Goal: Check status: Check status

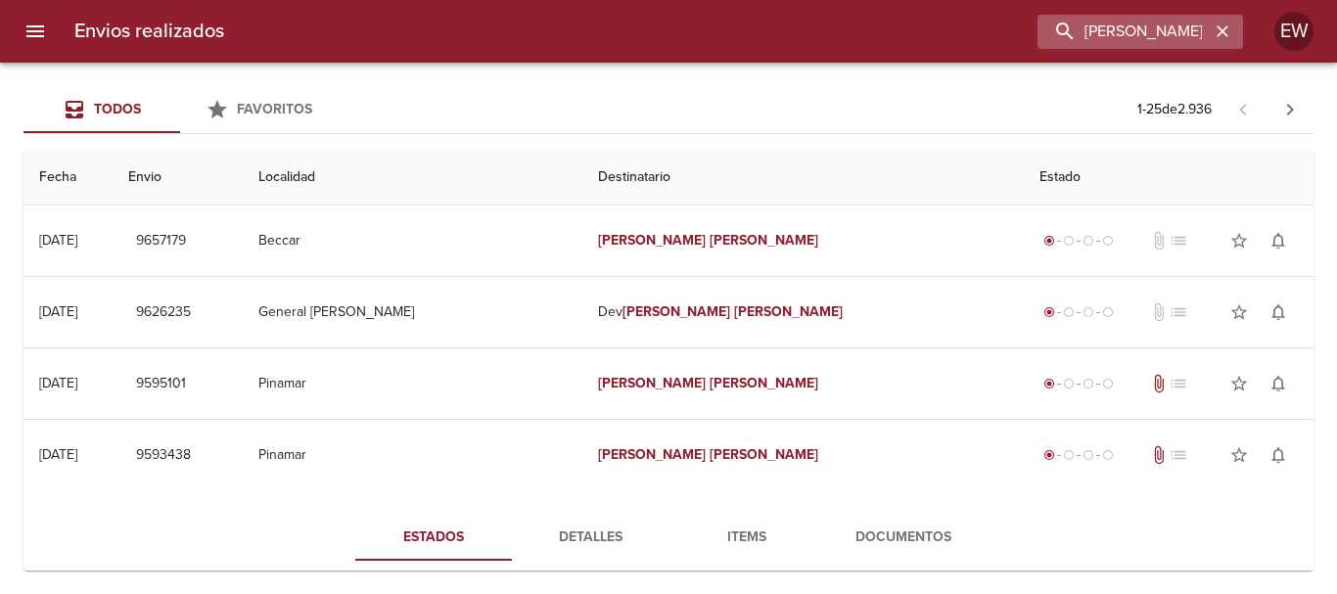
scroll to position [196, 0]
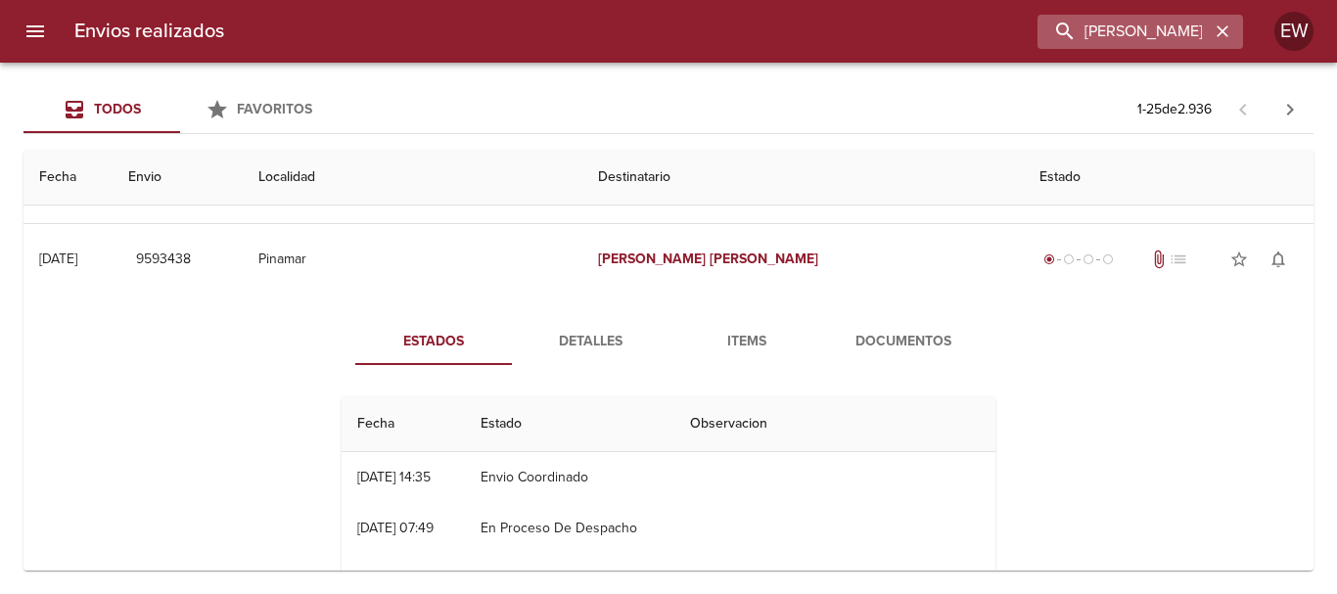
click at [1217, 25] on icon "button" at bounding box center [1222, 32] width 20 height 20
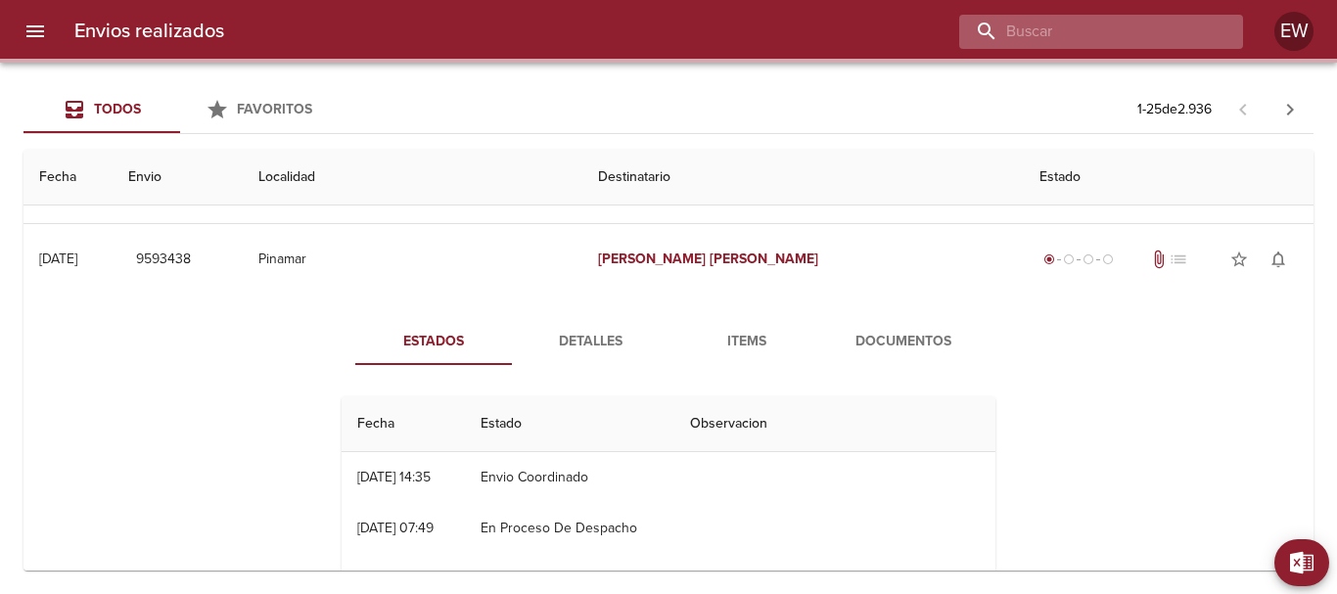
click at [1165, 35] on input "buscar" at bounding box center [1084, 32] width 250 height 34
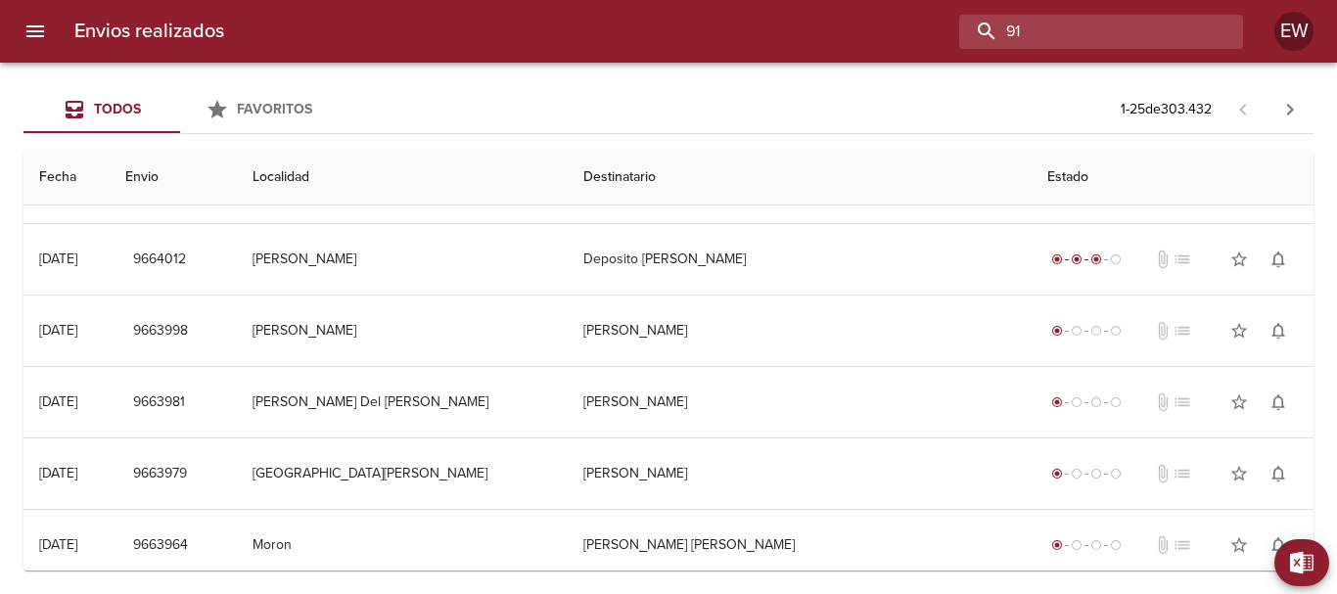
scroll to position [0, 0]
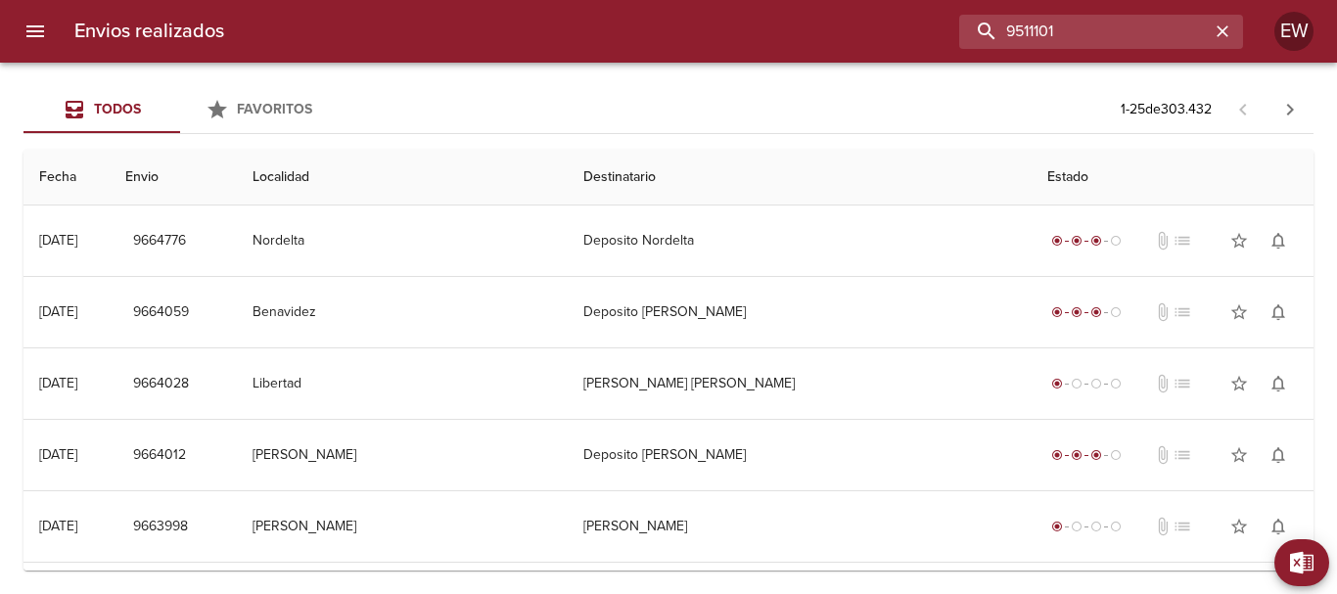
type input "9511101"
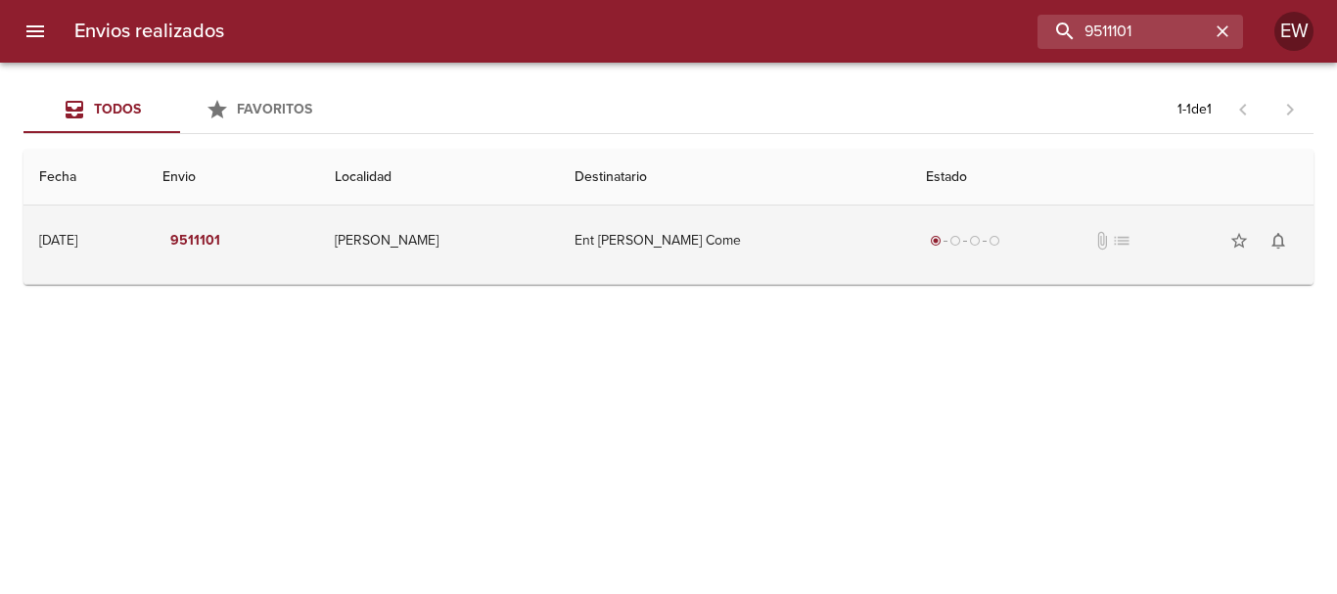
click at [599, 248] on td "Ent [PERSON_NAME] Come" at bounding box center [734, 240] width 351 height 70
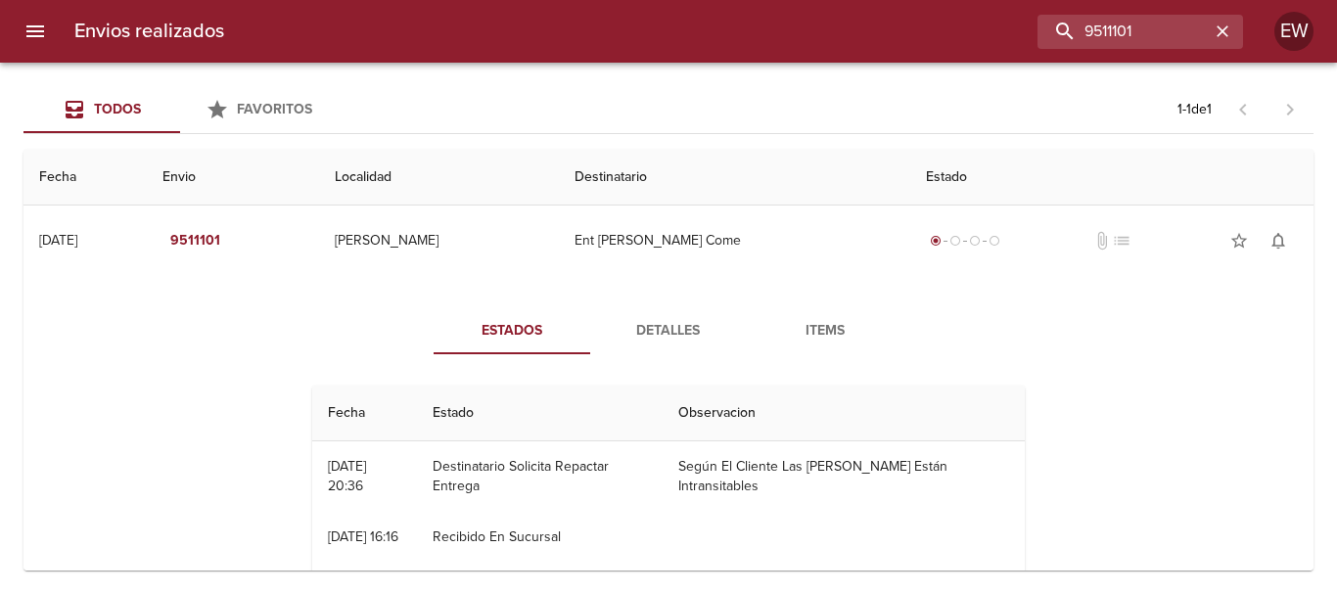
click at [635, 333] on span "Detalles" at bounding box center [668, 331] width 133 height 24
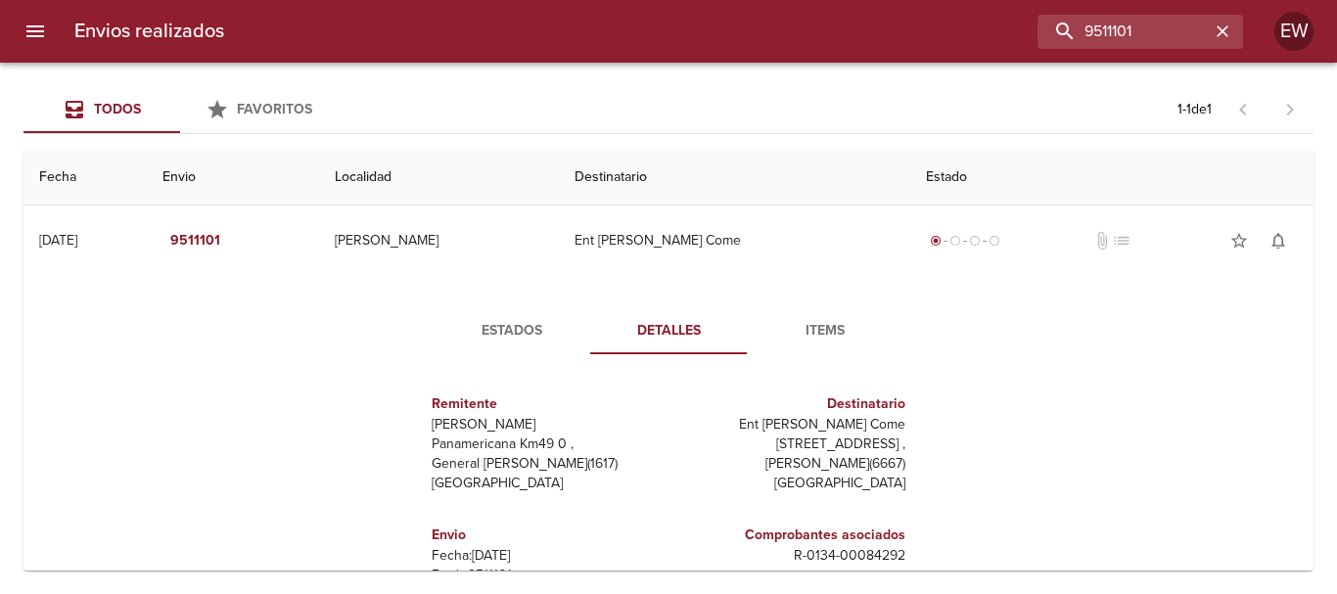
scroll to position [98, 0]
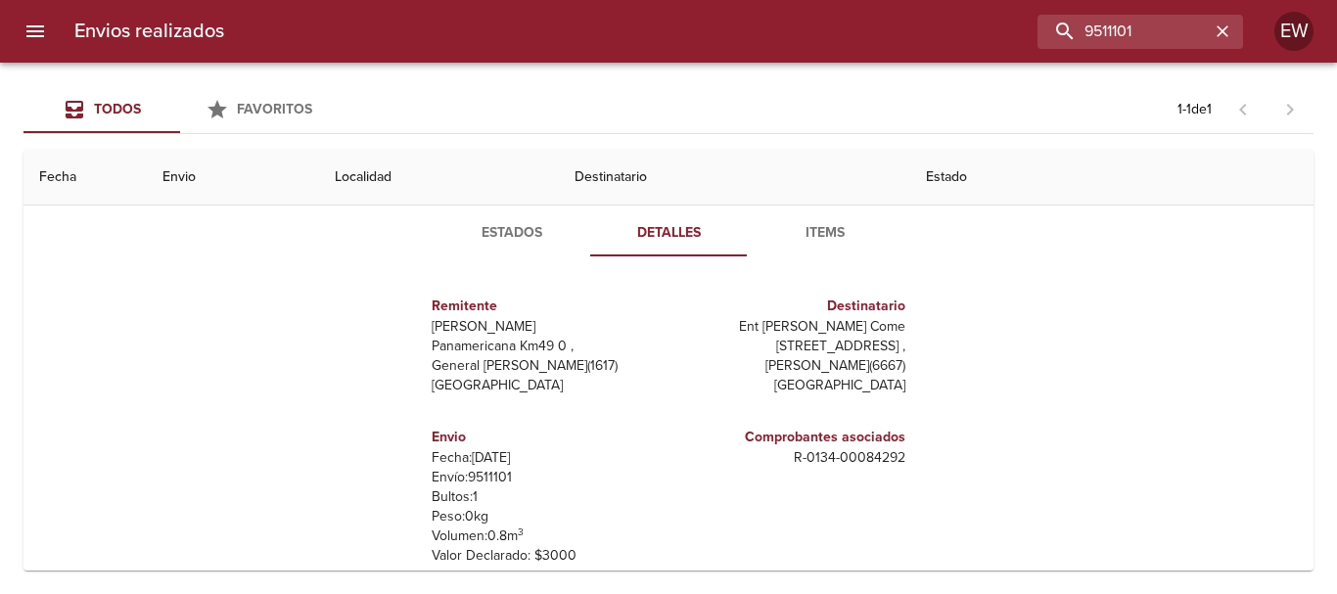
drag, startPoint x: 907, startPoint y: 326, endPoint x: 723, endPoint y: 319, distance: 184.1
click at [723, 319] on div "Remitente Wamaro Tortuguitas Panamericana Km49 0 , General [PERSON_NAME] ( 1617…" at bounding box center [668, 466] width 539 height 389
copy p "[PERSON_NAME] Come"
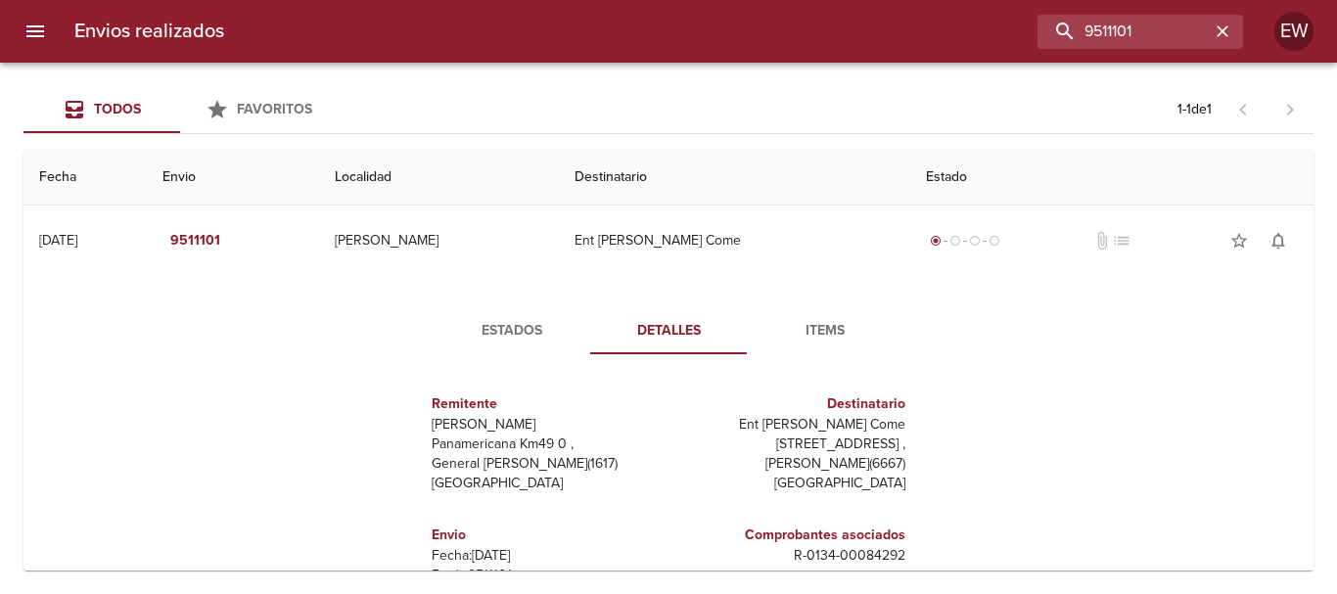
click at [678, 437] on p "[STREET_ADDRESS] ," at bounding box center [790, 444] width 229 height 20
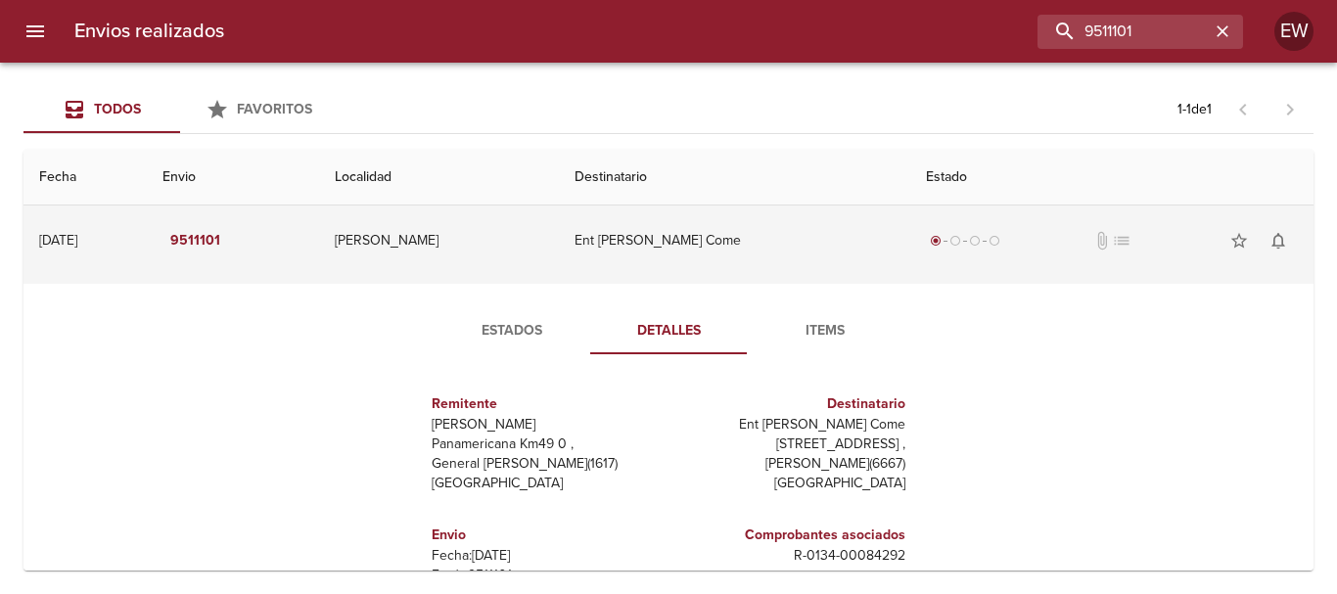
click at [732, 257] on td "Ent [PERSON_NAME] Come" at bounding box center [734, 240] width 351 height 70
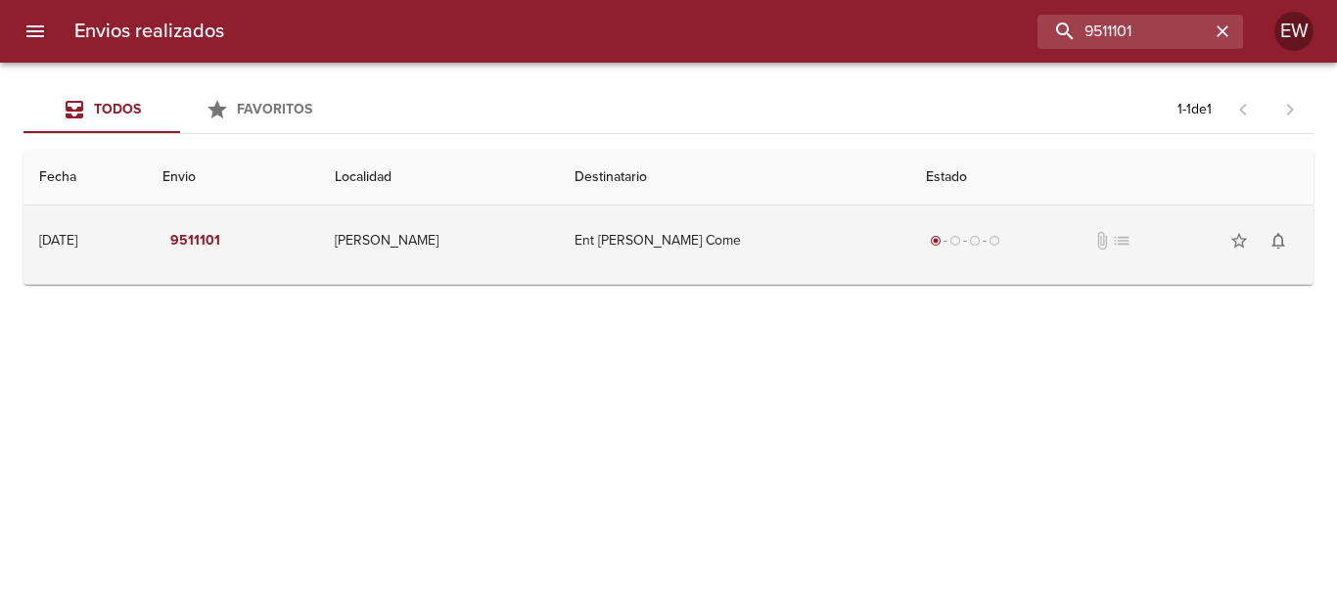
click at [732, 257] on td "Ent [PERSON_NAME] Come" at bounding box center [734, 240] width 351 height 70
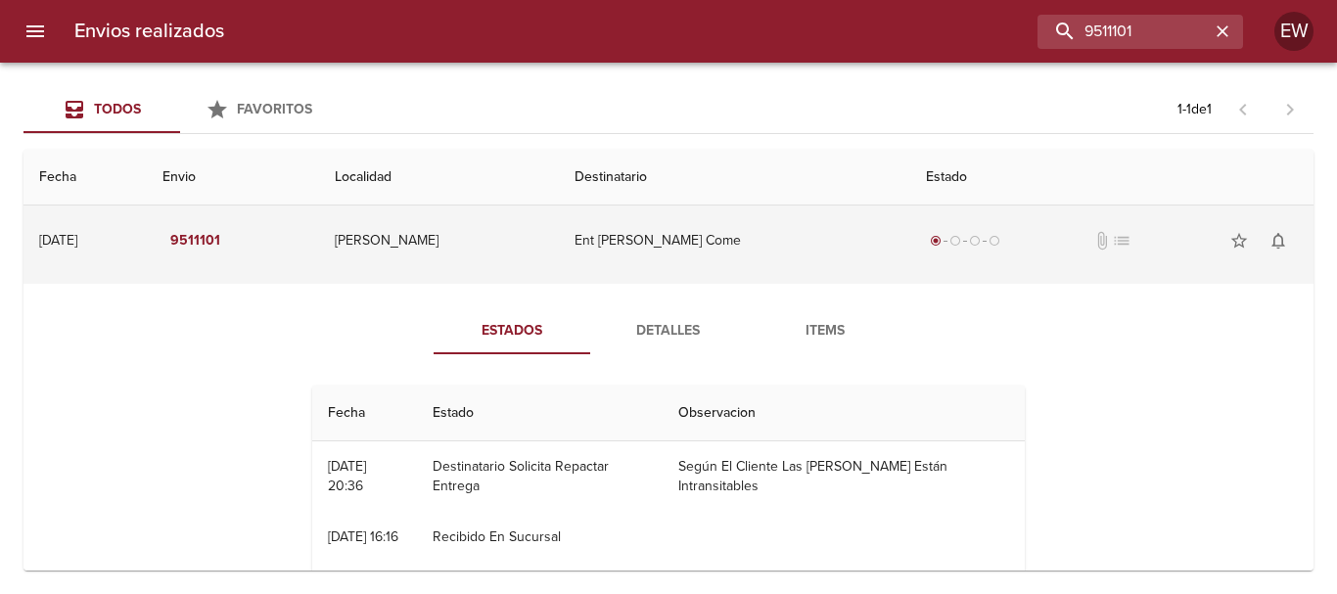
drag, startPoint x: 780, startPoint y: 238, endPoint x: 681, endPoint y: 224, distance: 99.8
click at [649, 233] on td "Ent [PERSON_NAME] Come" at bounding box center [734, 240] width 351 height 70
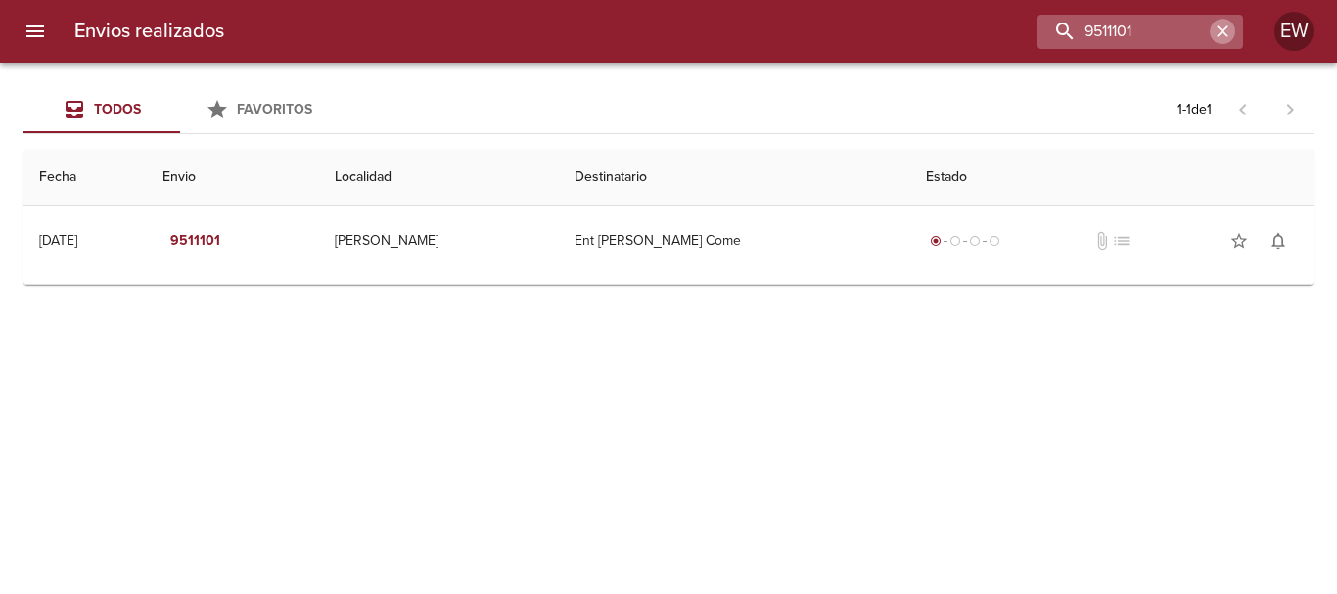
click at [1226, 28] on icon "button" at bounding box center [1222, 31] width 12 height 12
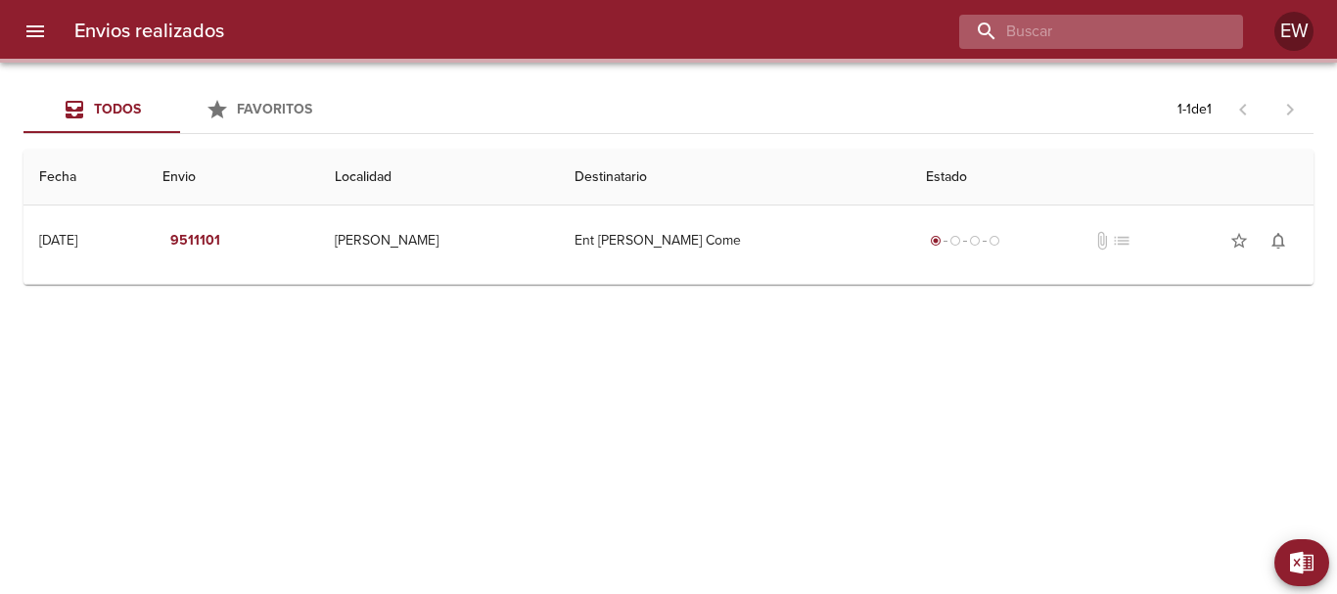
paste input "[PERSON_NAME] Come"
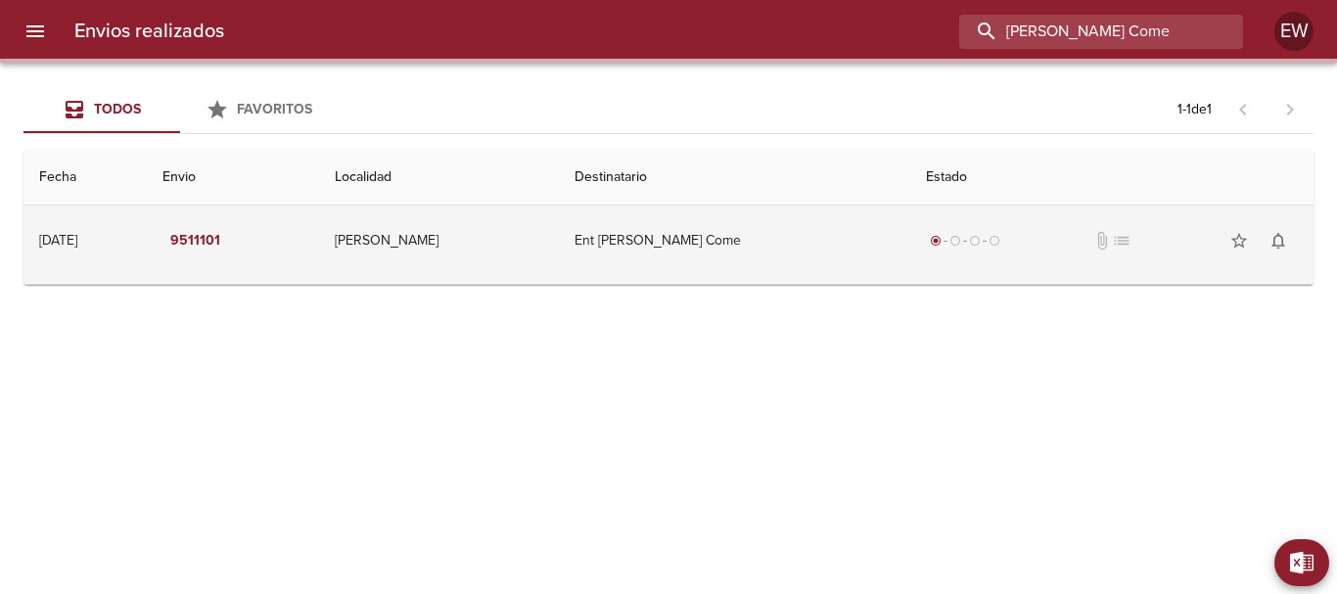
scroll to position [0, 9]
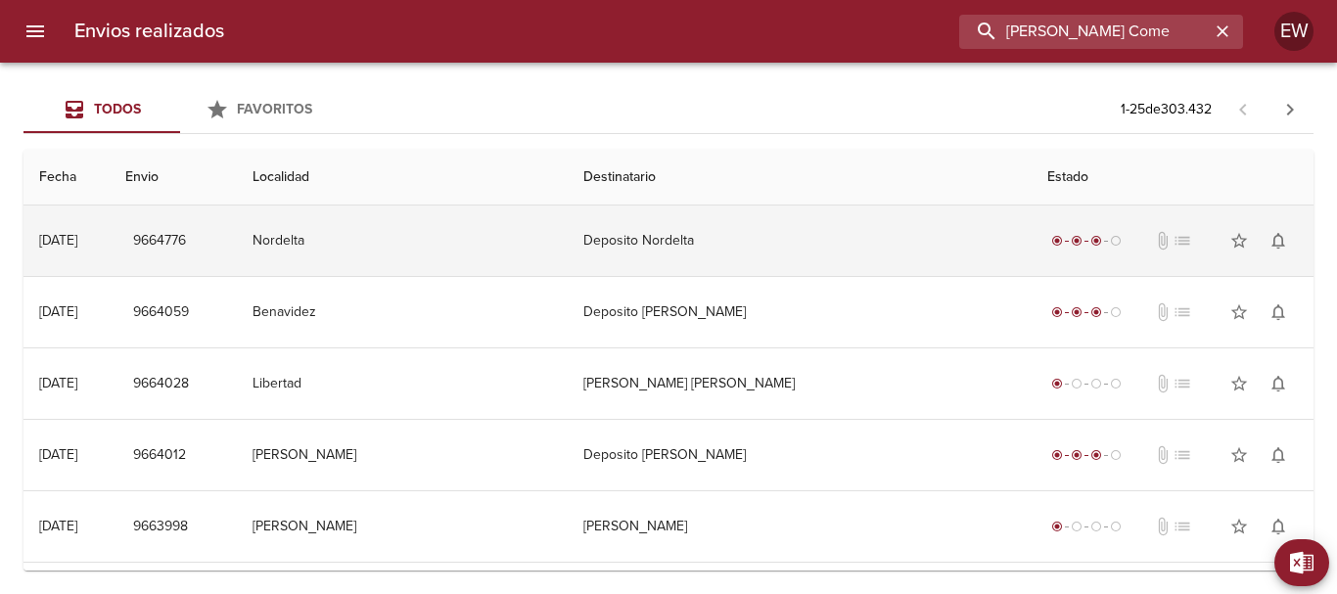
type input "[PERSON_NAME] Come"
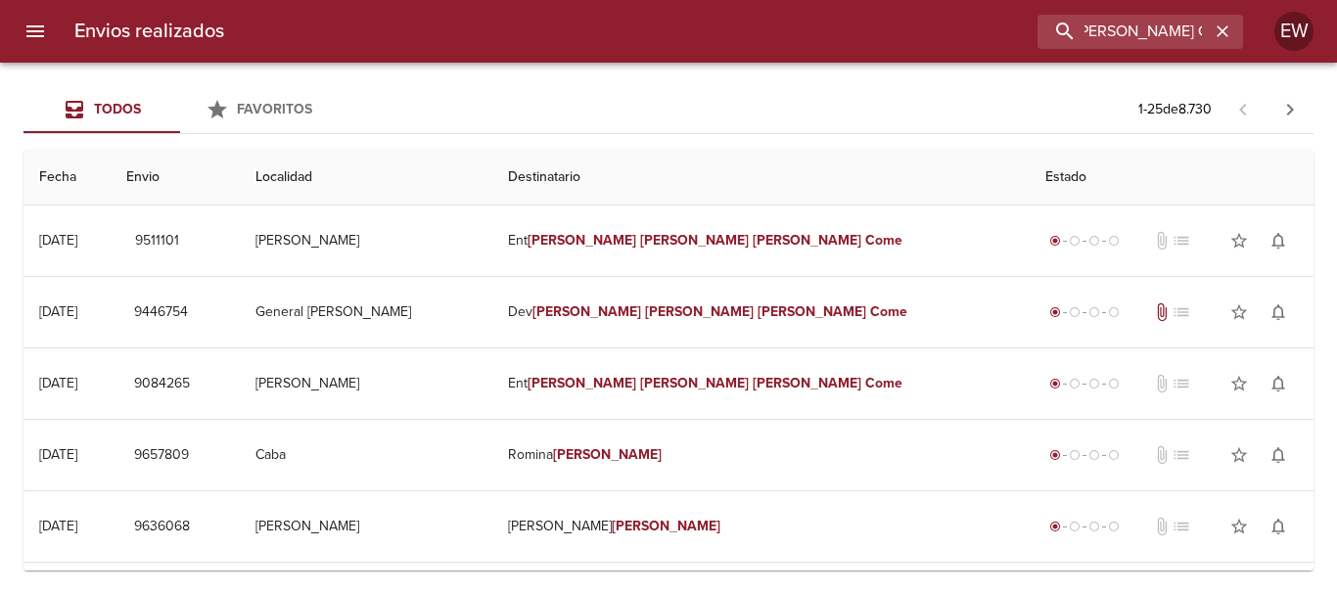
scroll to position [0, 0]
